Goal: Check status: Verify the current state of an ongoing process or item

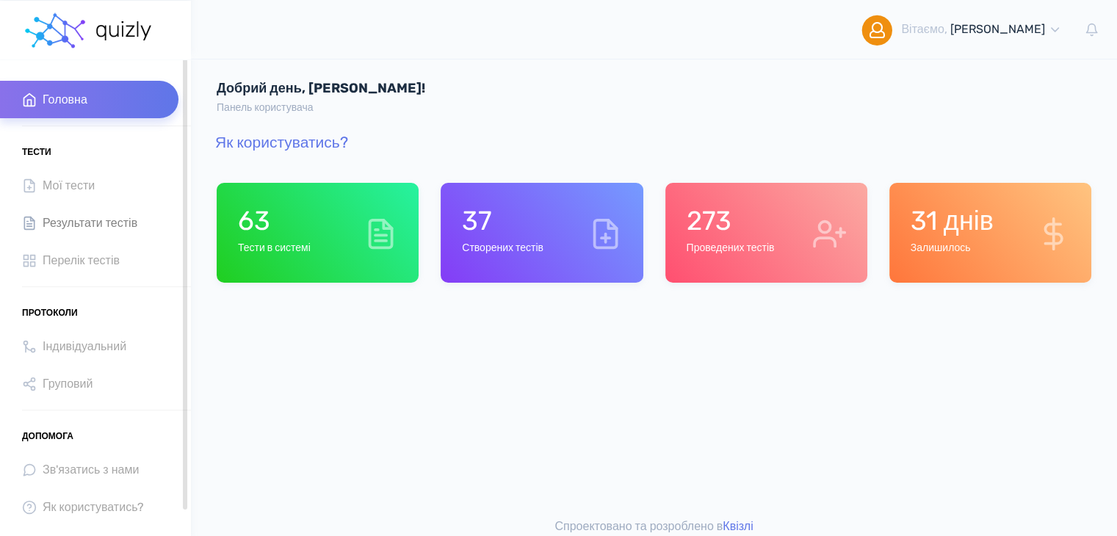
click at [127, 233] on link "Результати тестів" at bounding box center [89, 222] width 179 height 37
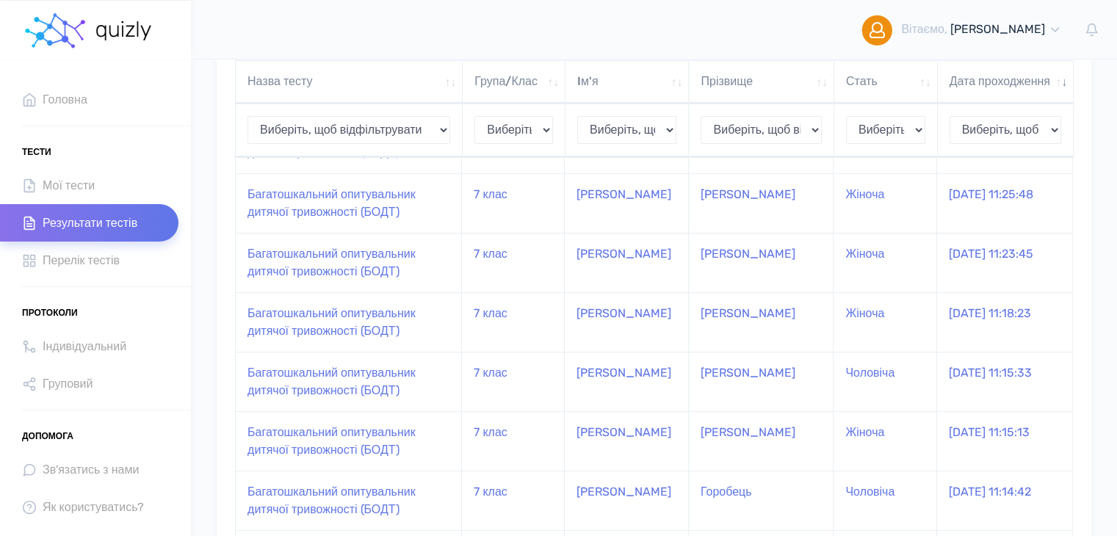
scroll to position [181, 0]
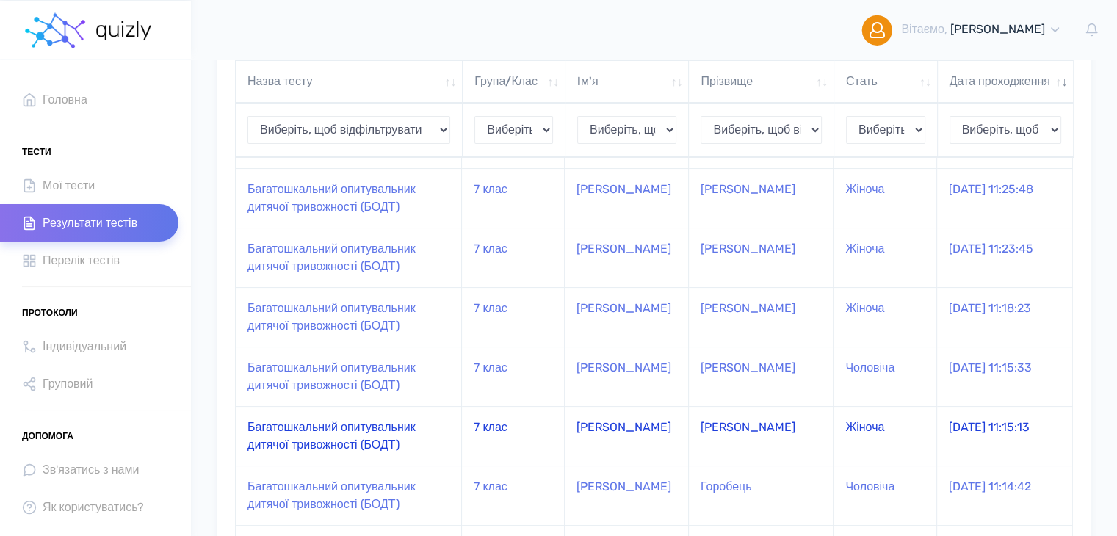
click at [311, 449] on td "Багатошкальний опитувальник дитячої тривожності (БОДТ)" at bounding box center [349, 436] width 226 height 60
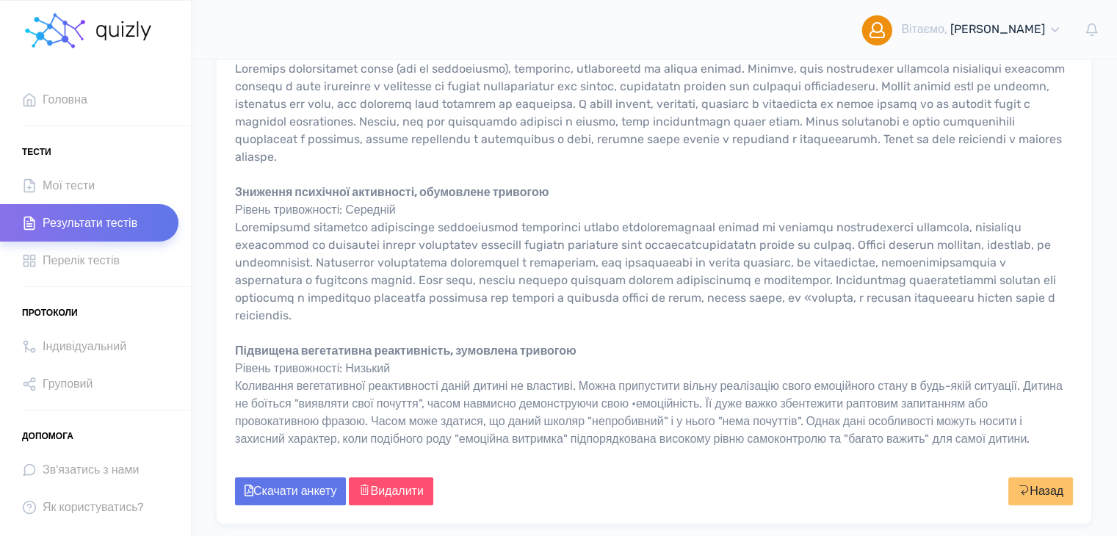
scroll to position [1440, 0]
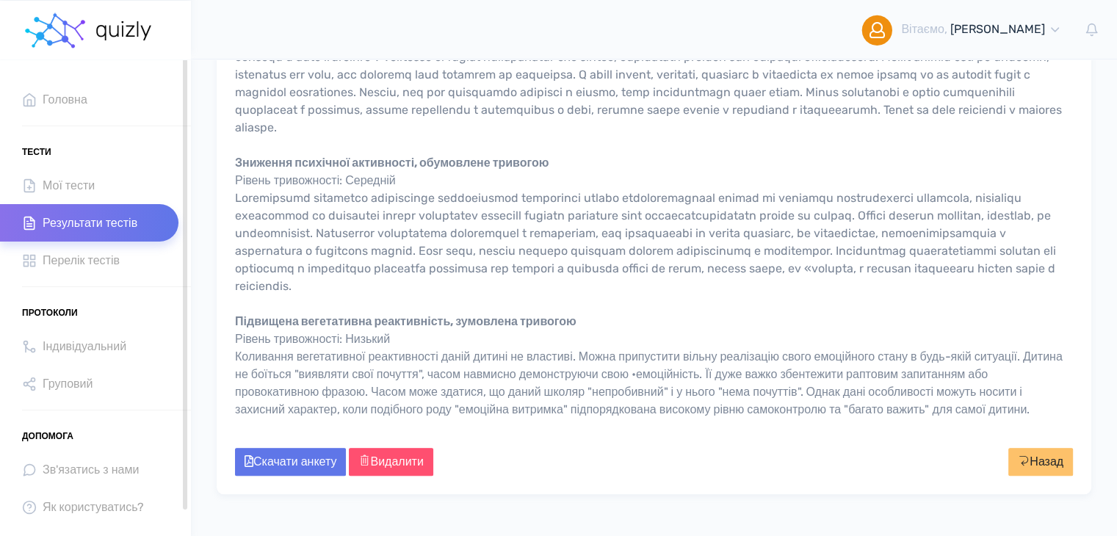
click at [50, 214] on span "Результати тестів" at bounding box center [90, 223] width 95 height 20
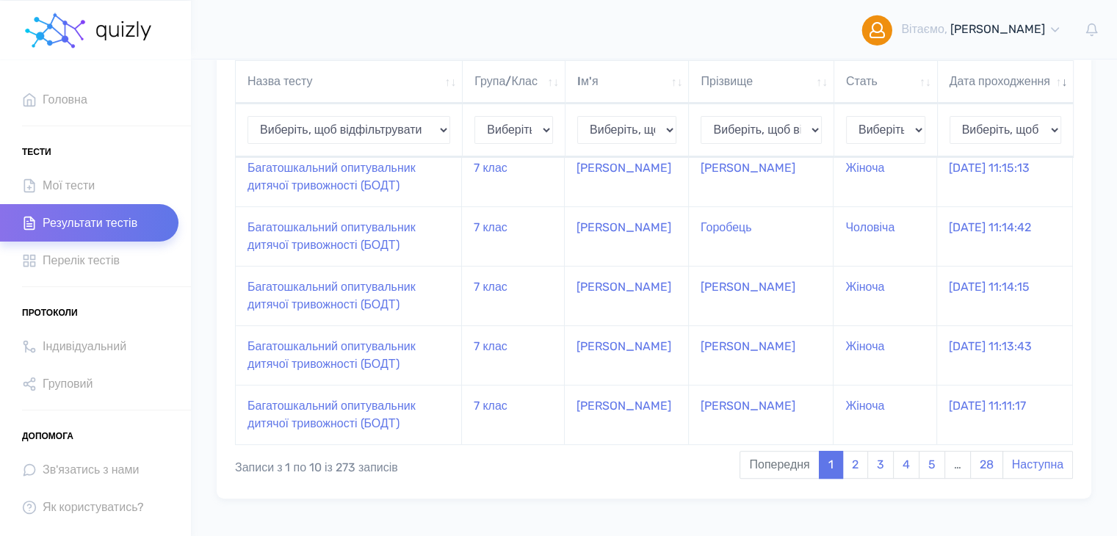
scroll to position [505, 0]
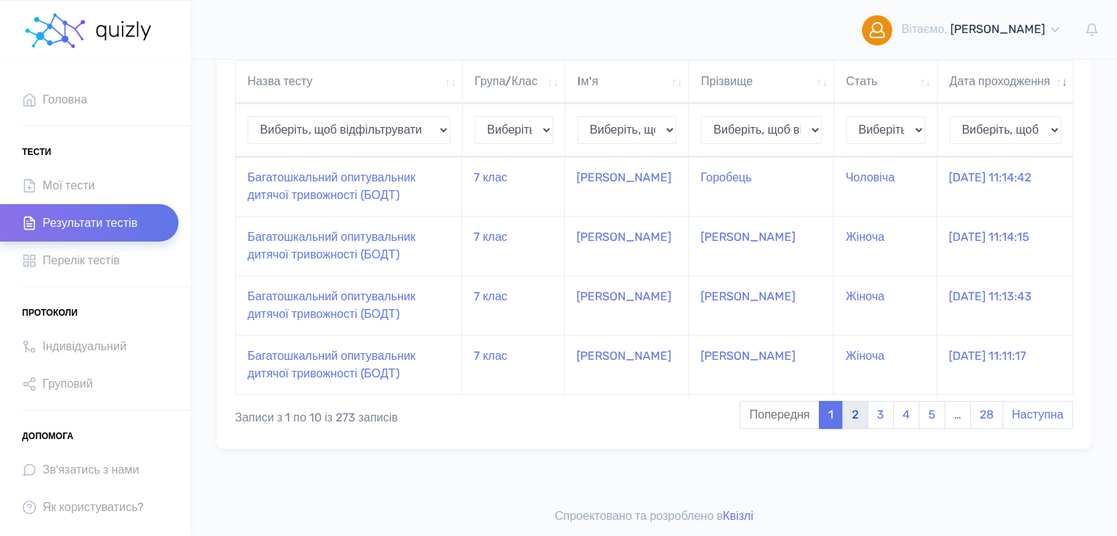
click at [853, 411] on link "2" at bounding box center [856, 415] width 26 height 28
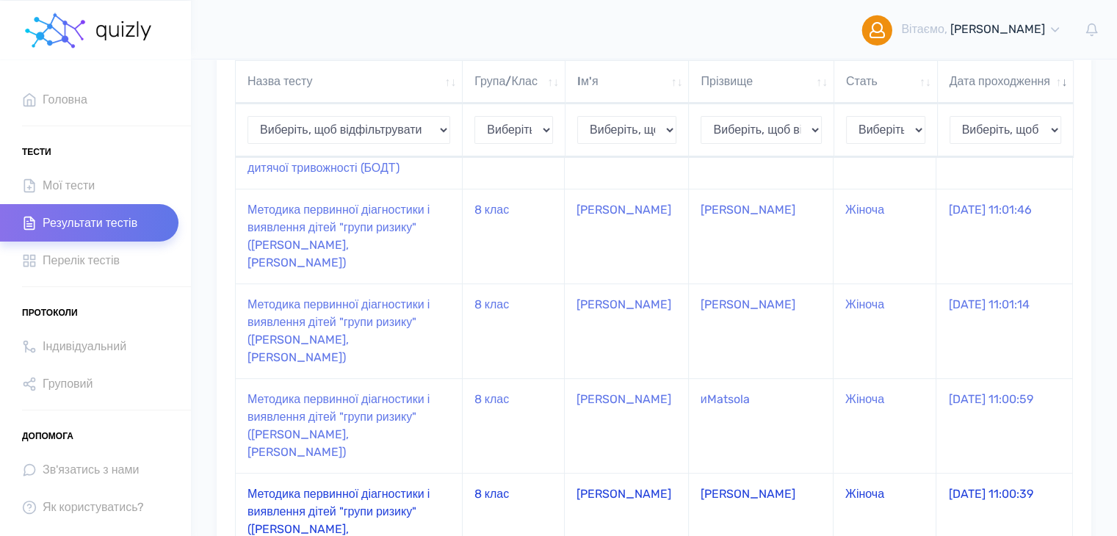
scroll to position [605, 0]
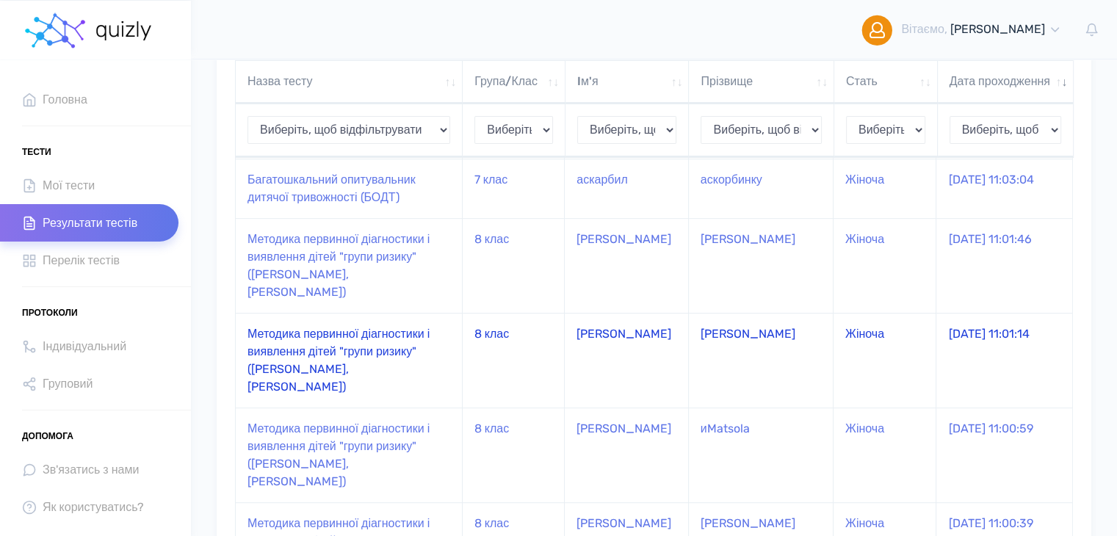
click at [408, 313] on td "Методика первинної діагностики і виявлення дітей "групи ризику" ([PERSON_NAME],…" at bounding box center [349, 360] width 227 height 95
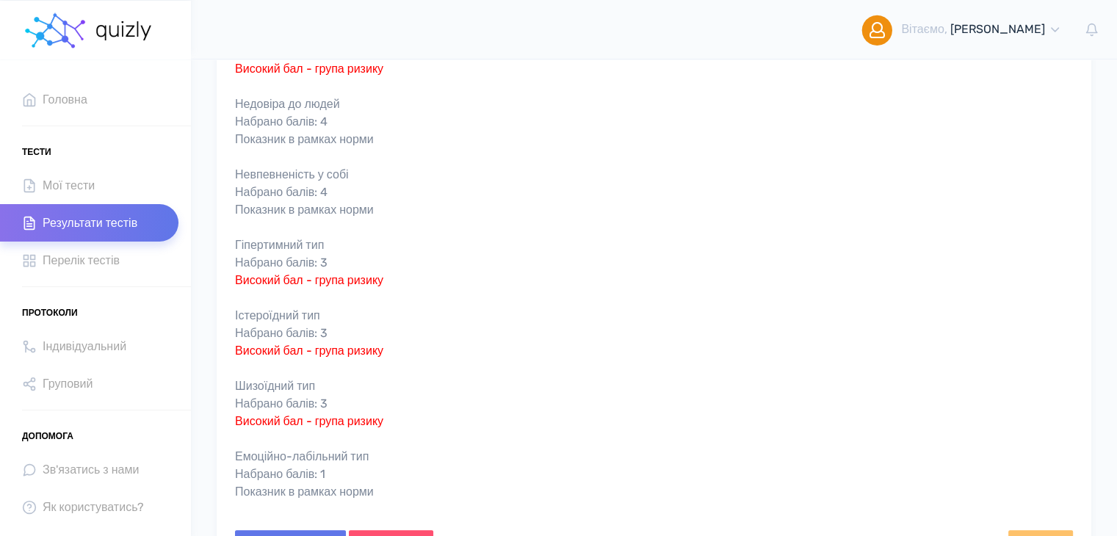
scroll to position [382, 0]
